Goal: Task Accomplishment & Management: Manage account settings

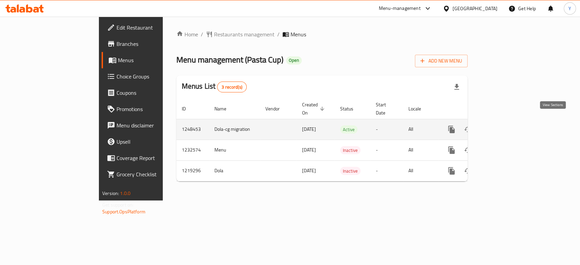
click at [505, 125] on icon "enhanced table" at bounding box center [501, 129] width 8 height 8
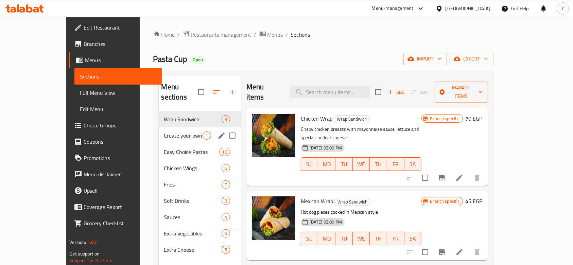
click at [164, 132] on span "Create your own pasta" at bounding box center [183, 136] width 38 height 8
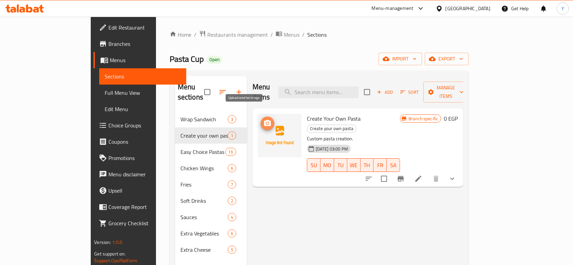
click at [264, 119] on icon "upload picture" at bounding box center [268, 123] width 8 height 8
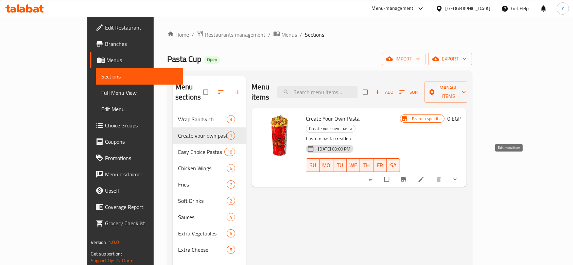
click at [424, 177] on icon at bounding box center [421, 179] width 5 height 5
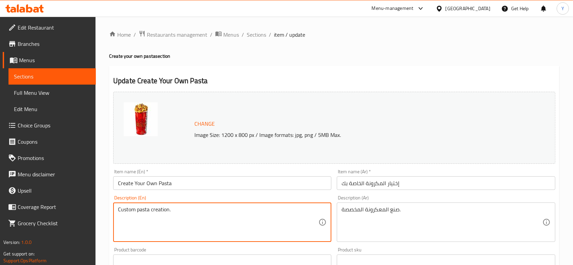
click at [155, 208] on textarea "Custom pasta creation." at bounding box center [218, 222] width 201 height 32
paste textarea "hoose your favorite pasta"
type textarea "Choose your favorite pasta"
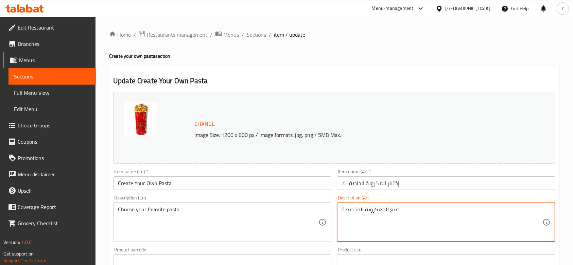
click at [376, 213] on textarea "صنع المعكرونة المخصصة." at bounding box center [442, 222] width 201 height 32
paste textarea "ختار المكرونه اللى نفسك فيه"
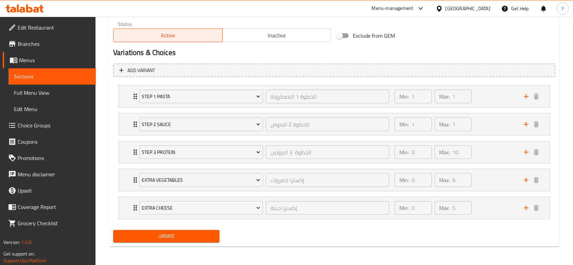
type textarea "اختار المكرونه اللى نفسك فيه"
click at [183, 235] on span "Update" at bounding box center [167, 236] width 96 height 9
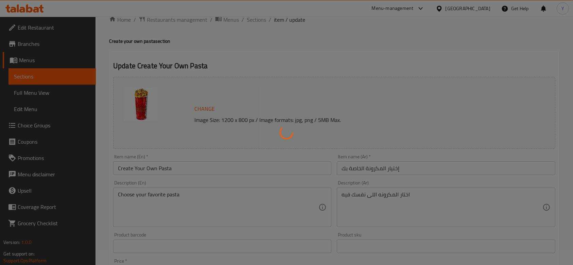
scroll to position [0, 0]
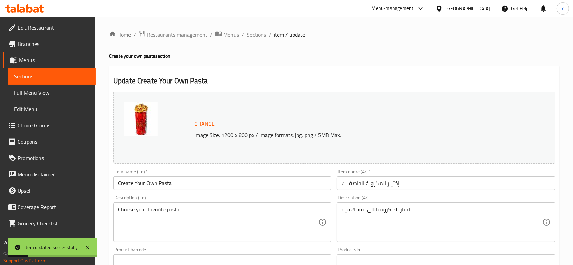
click at [259, 35] on span "Sections" at bounding box center [256, 35] width 19 height 8
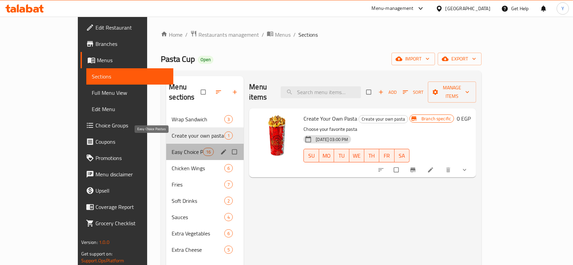
click at [172, 148] on span "Easy Choice Pastas" at bounding box center [187, 152] width 31 height 8
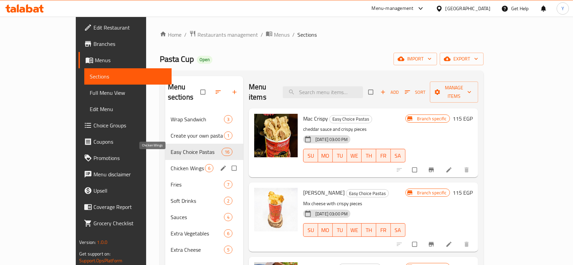
click at [171, 164] on span "Chicken Wings" at bounding box center [188, 168] width 34 height 8
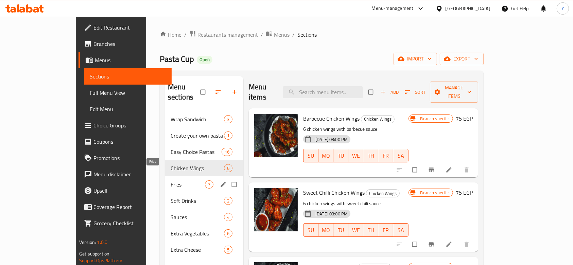
click at [171, 181] on span "Fries" at bounding box center [188, 185] width 34 height 8
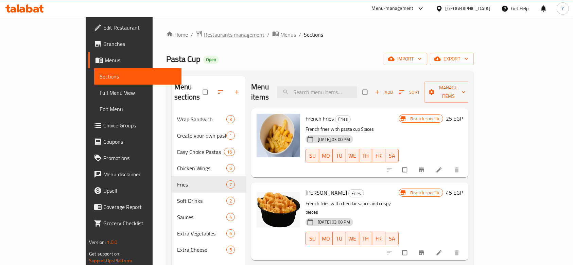
click at [204, 34] on span "Restaurants management" at bounding box center [234, 35] width 61 height 8
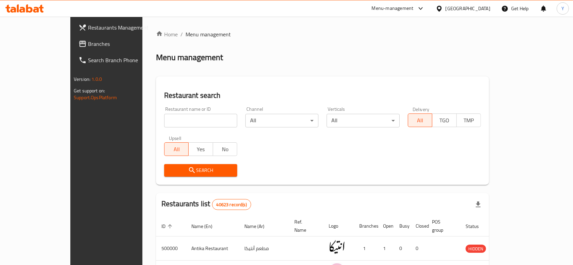
click at [164, 118] on input "search" at bounding box center [200, 121] width 73 height 14
paste input "701940"
type input "701940"
click button "Search" at bounding box center [200, 170] width 73 height 13
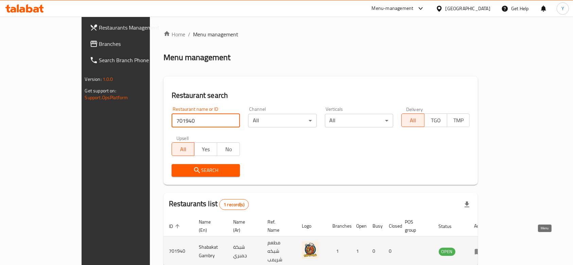
click at [482, 251] on icon "enhanced table" at bounding box center [480, 252] width 2 height 3
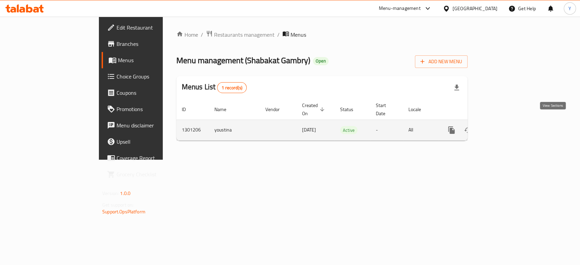
click at [505, 126] on icon "enhanced table" at bounding box center [501, 130] width 8 height 8
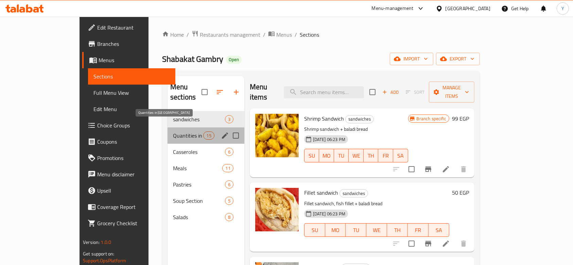
click at [173, 132] on span "Quantities in [GEOGRAPHIC_DATA]" at bounding box center [188, 136] width 30 height 8
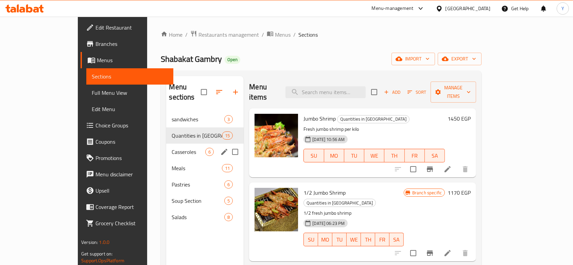
click at [166, 144] on div "Casseroles 6" at bounding box center [205, 152] width 78 height 16
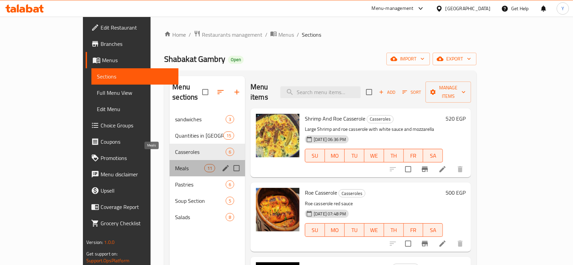
click at [175, 164] on span "Meals" at bounding box center [189, 168] width 29 height 8
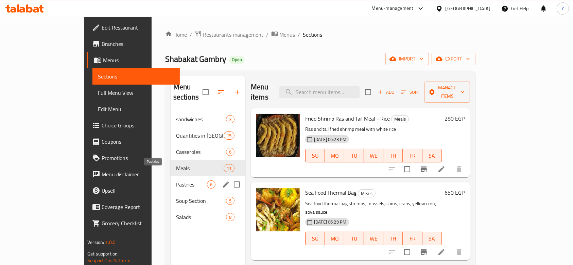
click at [176, 181] on span "Pastries" at bounding box center [191, 185] width 31 height 8
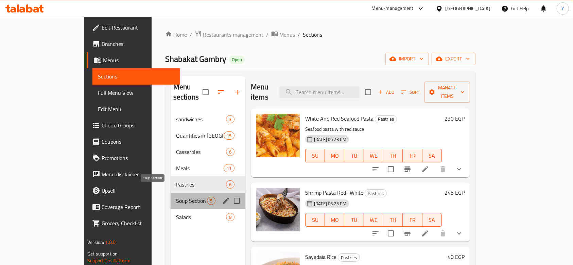
click at [176, 197] on span "Soup Section" at bounding box center [191, 201] width 31 height 8
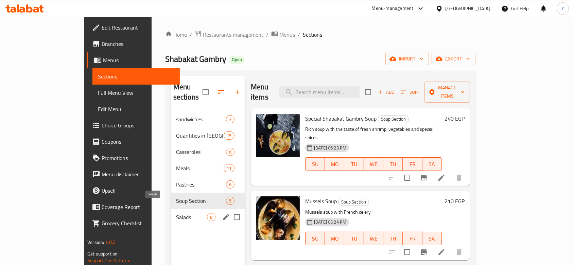
click at [176, 213] on span "Salads" at bounding box center [191, 217] width 31 height 8
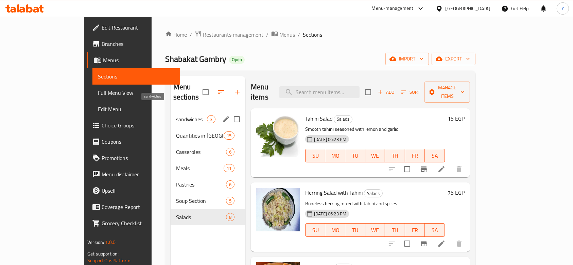
click at [176, 115] on span "sandwiches" at bounding box center [191, 119] width 31 height 8
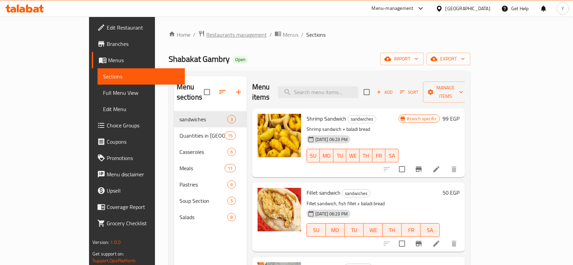
click at [206, 34] on span "Restaurants management" at bounding box center [236, 35] width 61 height 8
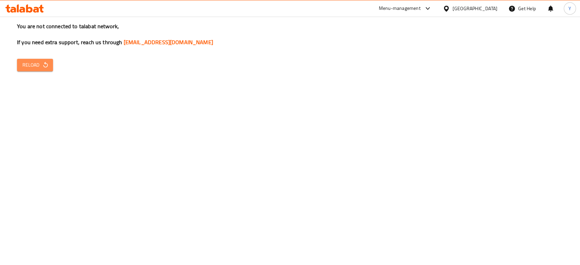
click at [32, 62] on span "Reload" at bounding box center [34, 65] width 25 height 9
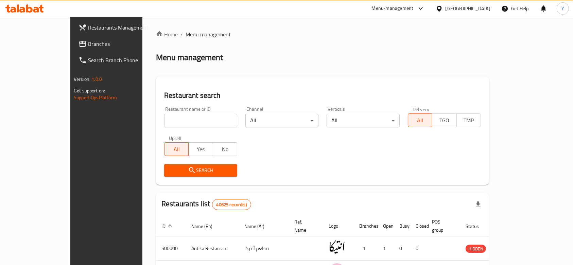
click at [88, 41] on span "Branches" at bounding box center [124, 44] width 73 height 8
